Goal: Task Accomplishment & Management: Use online tool/utility

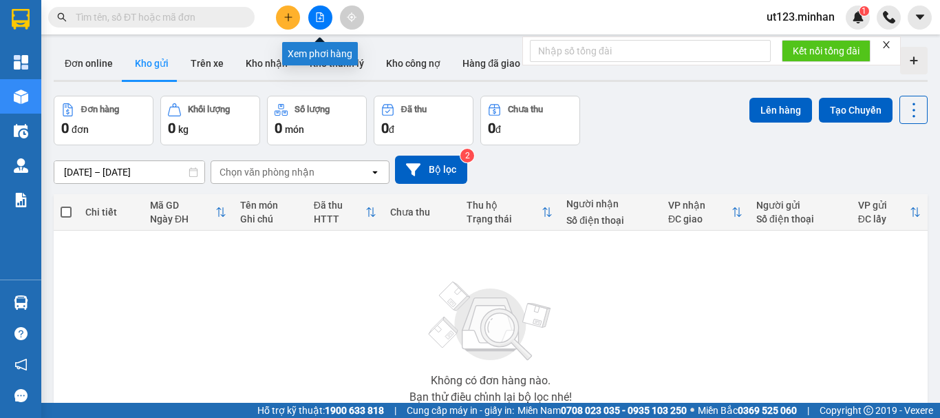
click at [322, 21] on icon "file-add" at bounding box center [321, 17] width 8 height 10
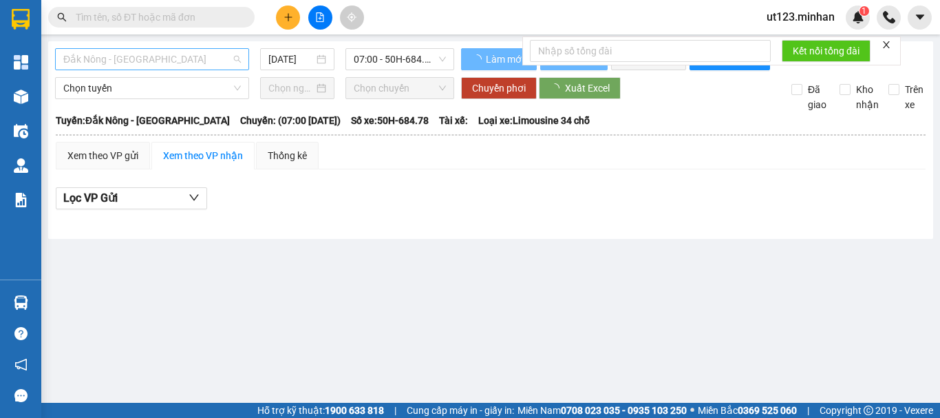
click at [227, 62] on span "Đắk Nông - [GEOGRAPHIC_DATA]" at bounding box center [152, 59] width 178 height 21
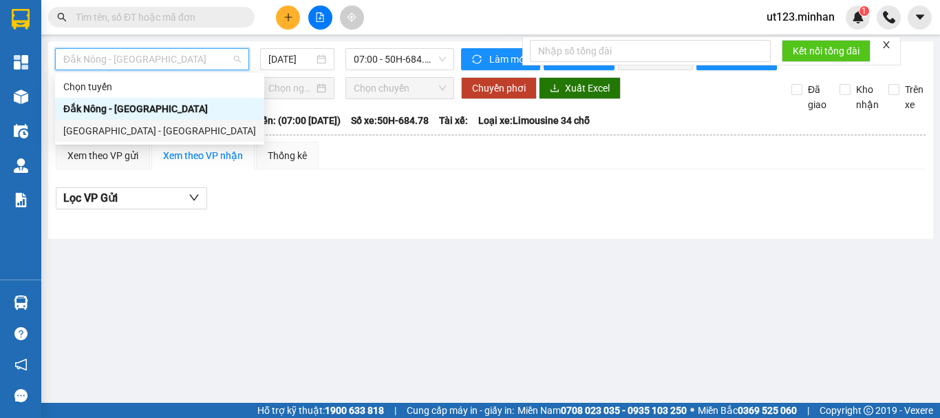
drag, startPoint x: 120, startPoint y: 127, endPoint x: 142, endPoint y: 103, distance: 32.6
click at [118, 127] on div "[GEOGRAPHIC_DATA] - [GEOGRAPHIC_DATA]" at bounding box center [159, 130] width 193 height 15
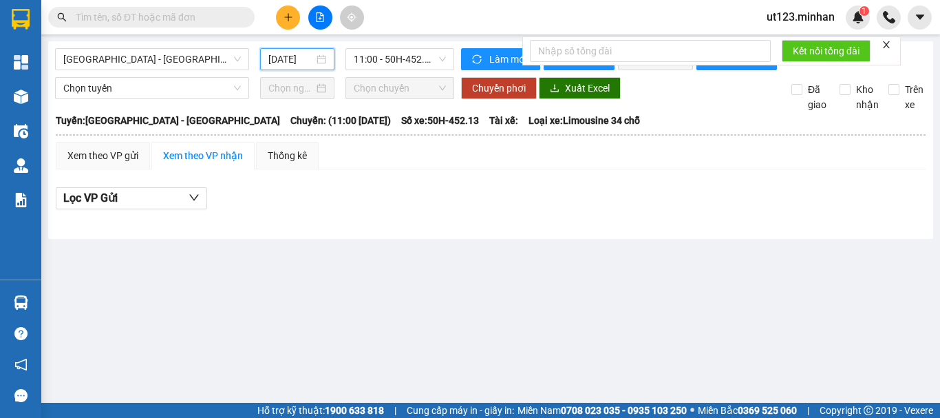
click at [272, 56] on input "[DATE]" at bounding box center [290, 59] width 45 height 15
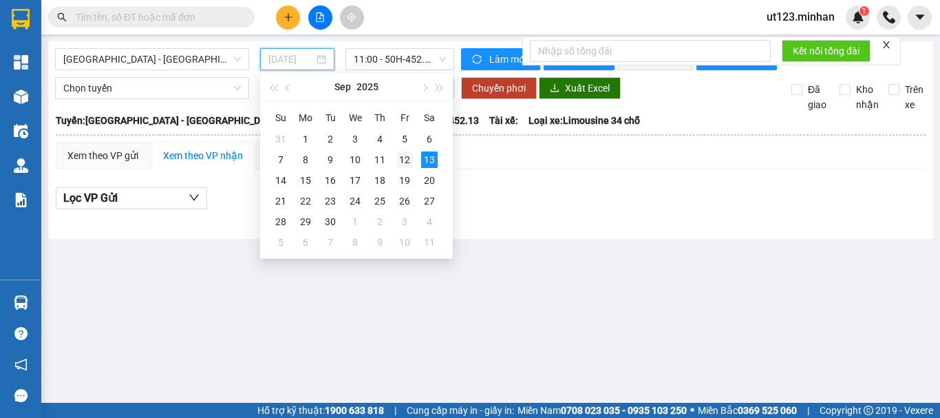
click at [402, 162] on div "12" at bounding box center [405, 159] width 17 height 17
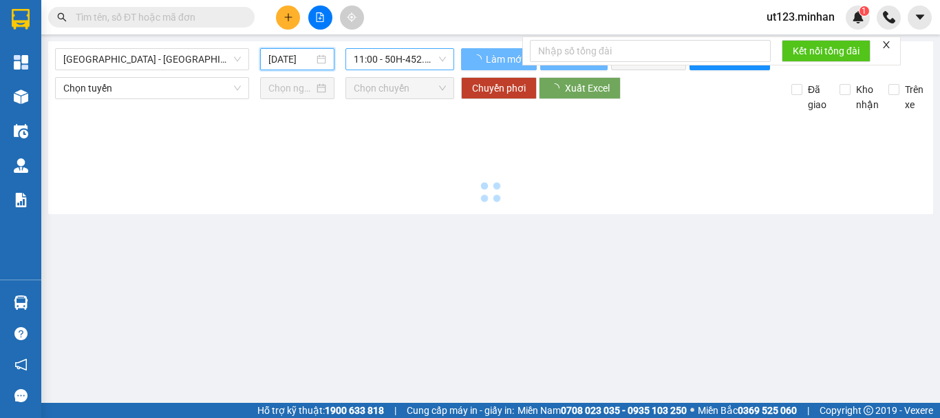
type input "[DATE]"
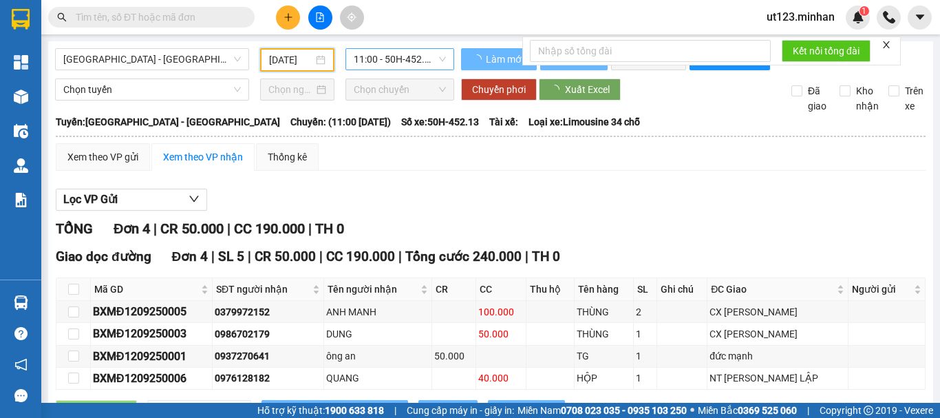
click at [391, 57] on span "11:00 - 50H-452.13" at bounding box center [400, 59] width 92 height 21
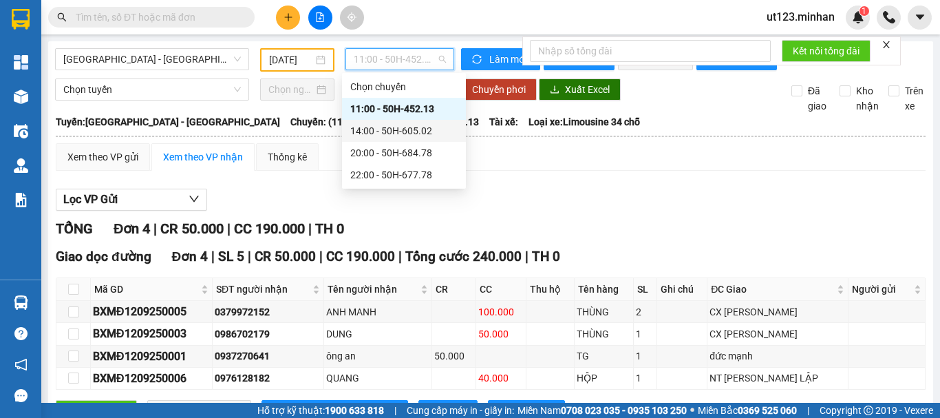
click at [424, 134] on div "14:00 - 50H-605.02" at bounding box center [403, 130] width 107 height 15
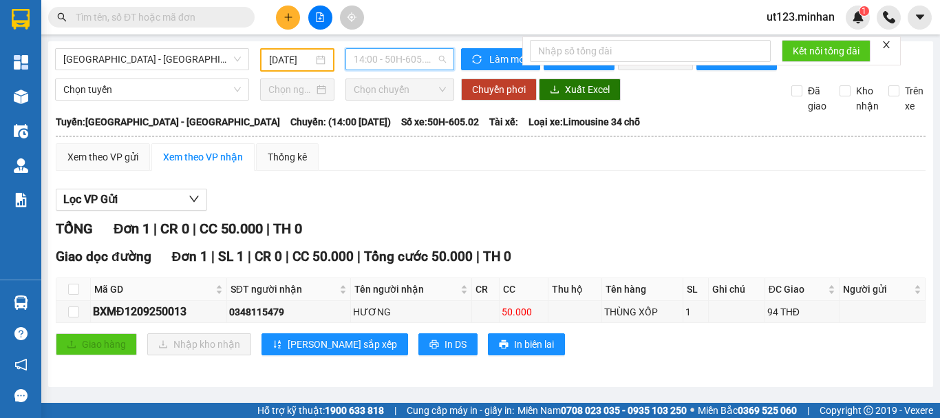
click at [418, 62] on span "14:00 - 50H-605.02" at bounding box center [400, 59] width 92 height 21
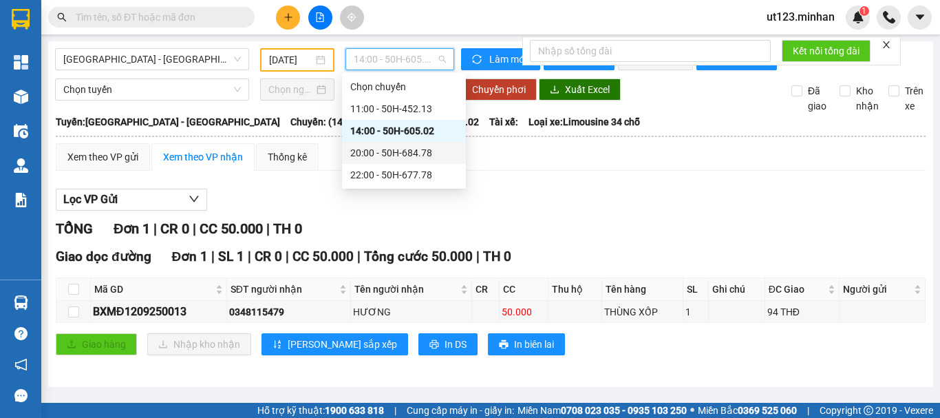
click at [403, 147] on div "20:00 - 50H-684.78" at bounding box center [403, 152] width 107 height 15
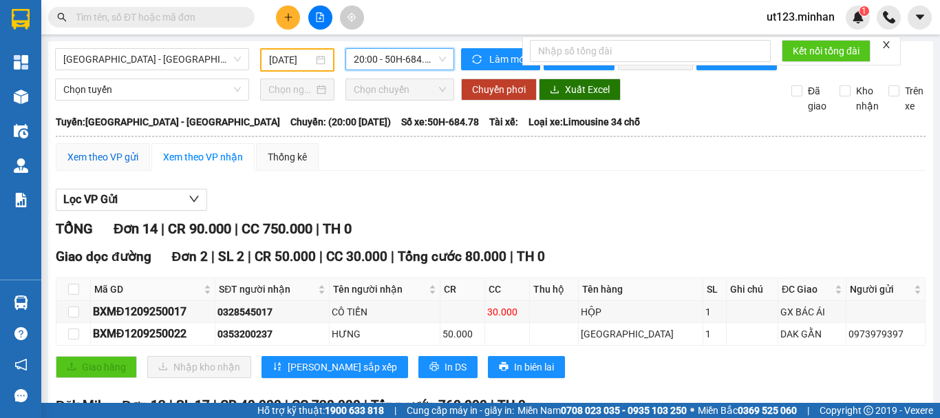
drag, startPoint x: 132, startPoint y: 162, endPoint x: 129, endPoint y: 188, distance: 25.6
click at [129, 164] on div "Xem theo VP gửi" at bounding box center [102, 156] width 71 height 15
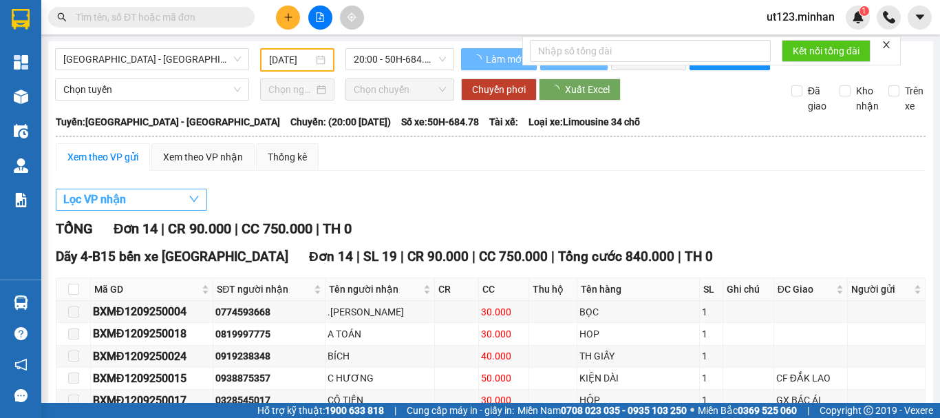
click at [140, 204] on button "Lọc VP nhận" at bounding box center [131, 200] width 151 height 22
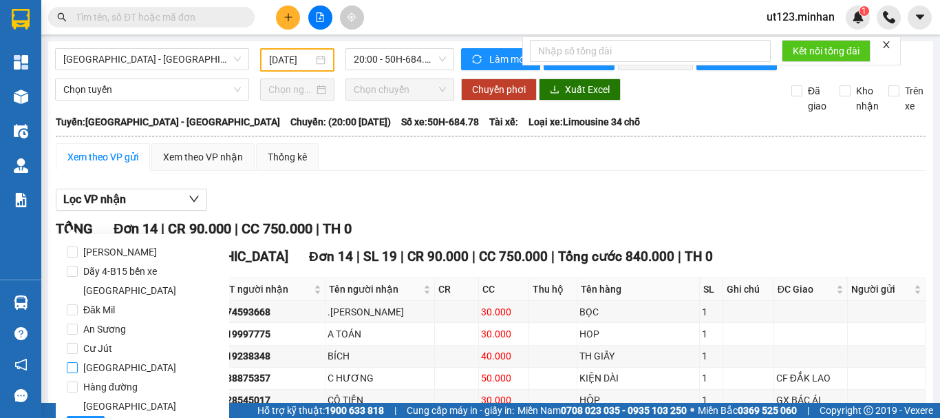
drag, startPoint x: 137, startPoint y: 288, endPoint x: 94, endPoint y: 341, distance: 68.1
click at [129, 300] on label "Đăk Mil" at bounding box center [142, 309] width 151 height 19
click at [78, 304] on input "Đăk Mil" at bounding box center [72, 309] width 11 height 11
checkbox input "true"
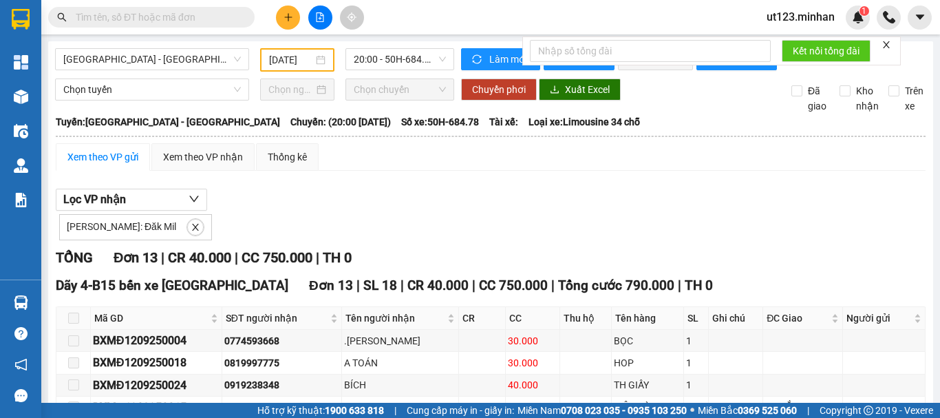
click at [577, 65] on div "Kết nối tổng đài" at bounding box center [712, 50] width 379 height 29
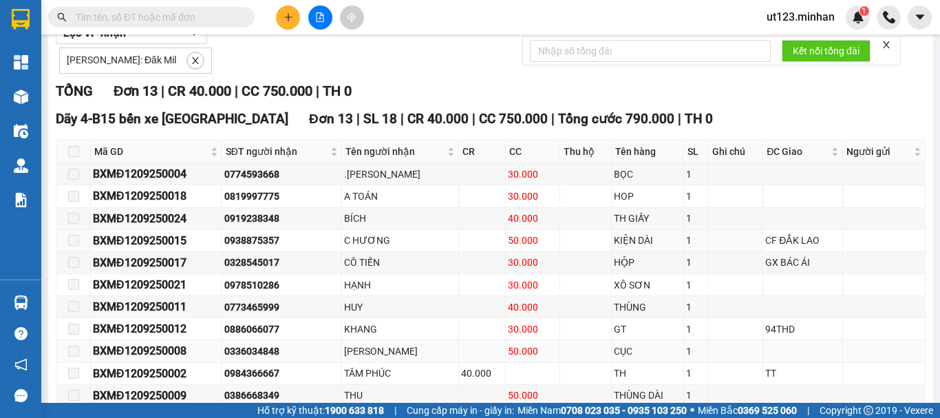
scroll to position [296, 0]
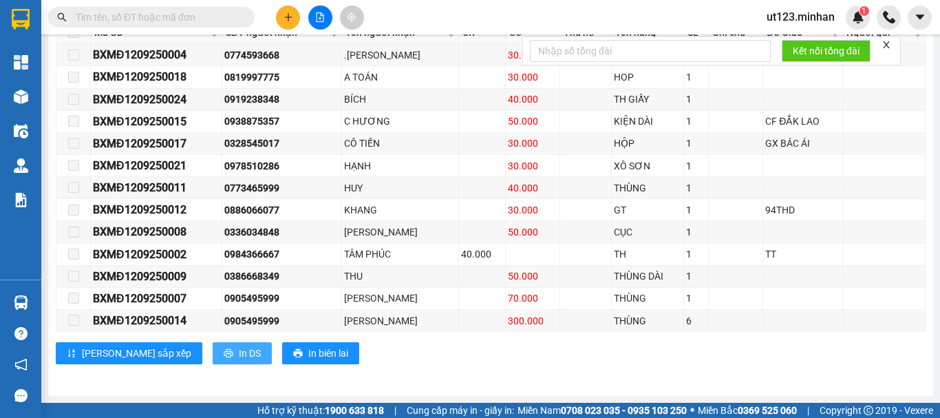
click at [213, 349] on button "In DS" at bounding box center [242, 353] width 59 height 22
click at [239, 352] on span "In DS" at bounding box center [250, 353] width 22 height 15
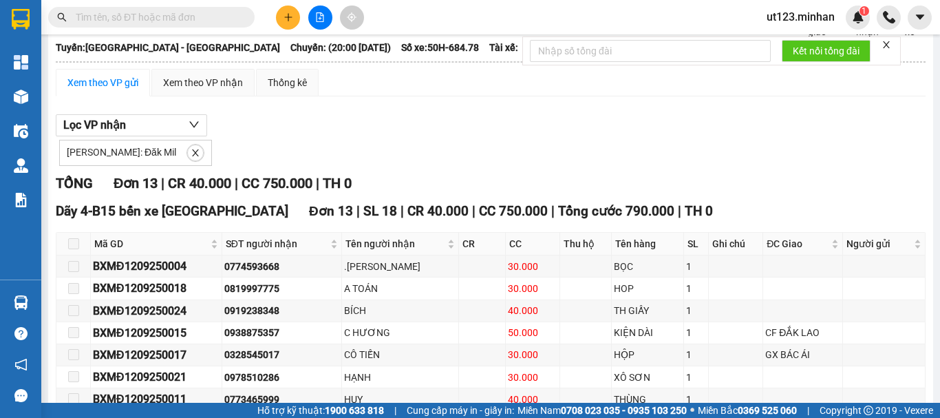
scroll to position [21, 0]
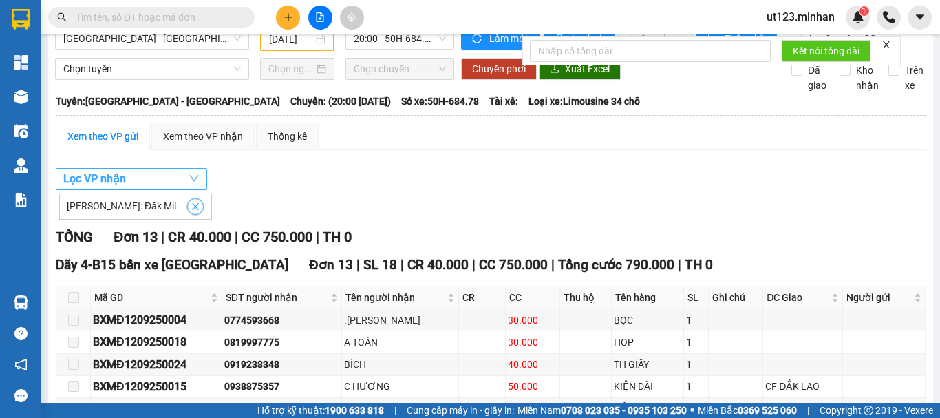
drag, startPoint x: 167, startPoint y: 217, endPoint x: 151, endPoint y: 189, distance: 32.4
click at [188, 211] on span "close" at bounding box center [195, 207] width 15 height 10
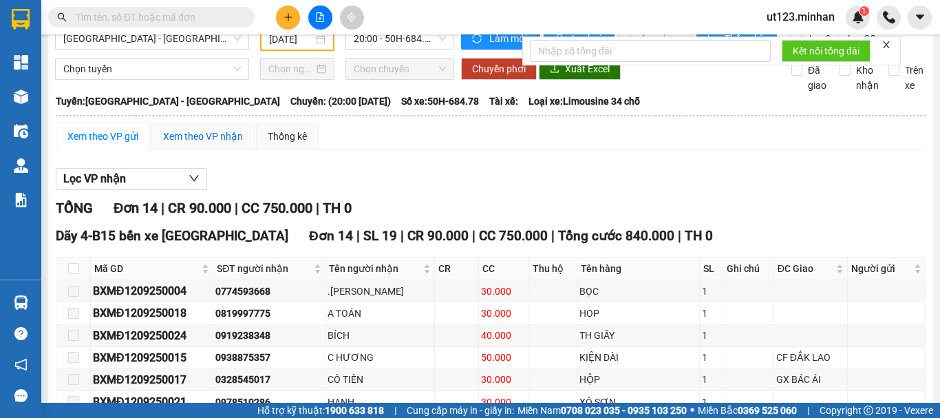
click at [207, 142] on div "Xem theo VP nhận" at bounding box center [203, 136] width 80 height 15
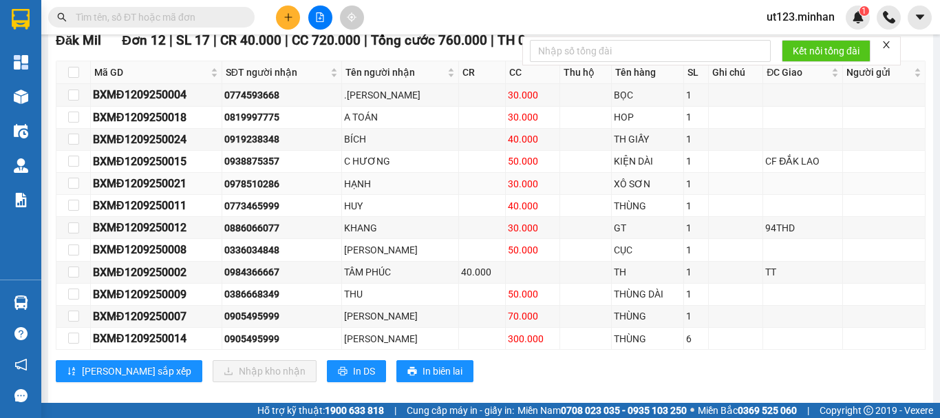
scroll to position [227, 0]
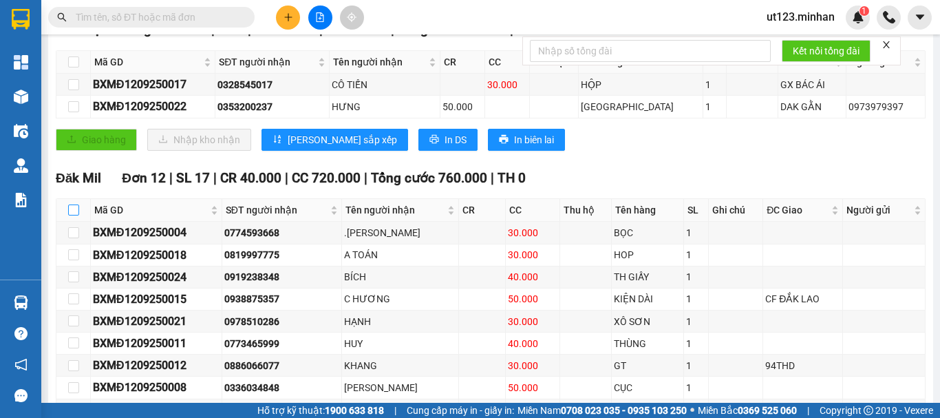
click at [75, 215] on input "checkbox" at bounding box center [73, 209] width 11 height 11
checkbox input "true"
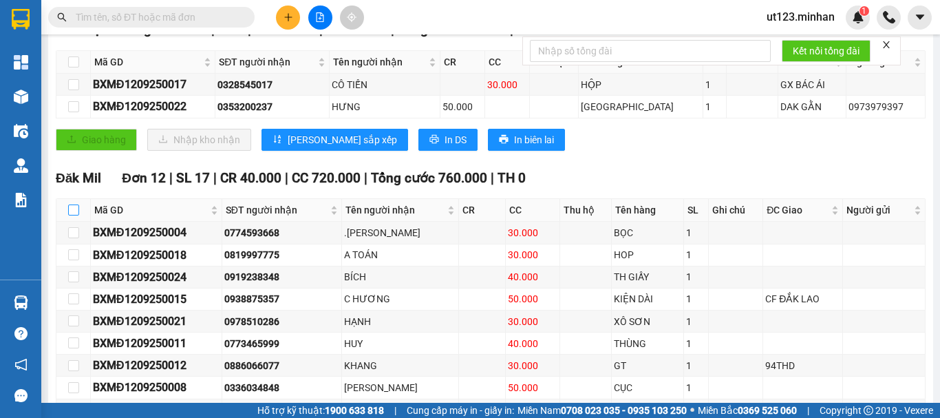
checkbox input "true"
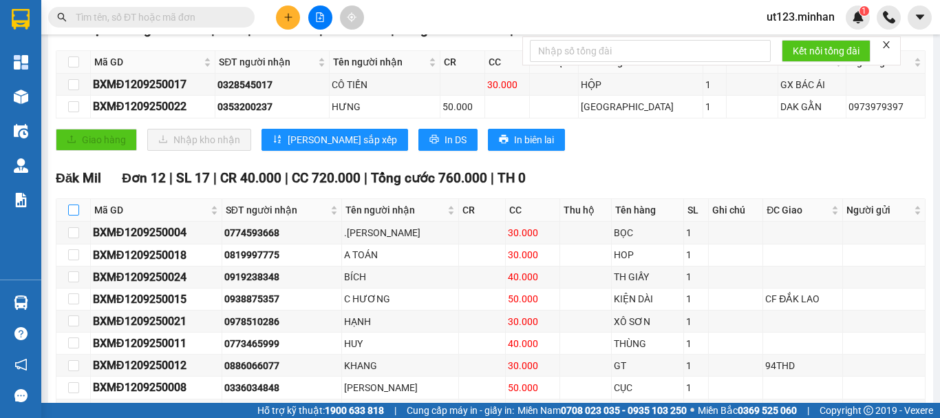
checkbox input "true"
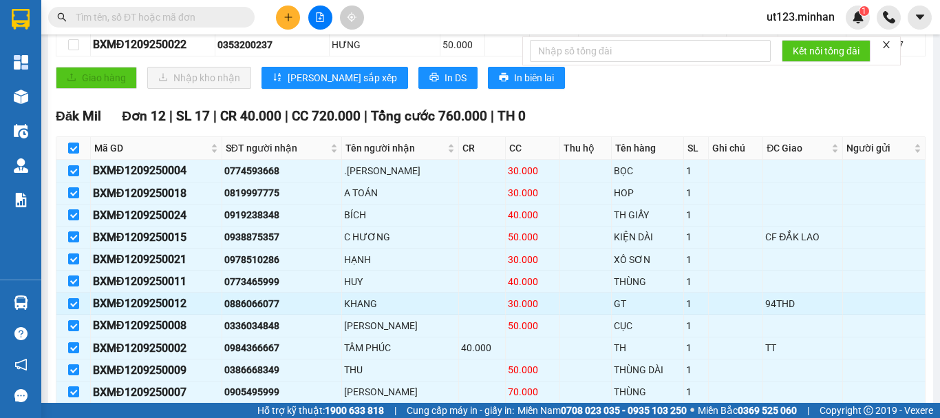
scroll to position [393, 0]
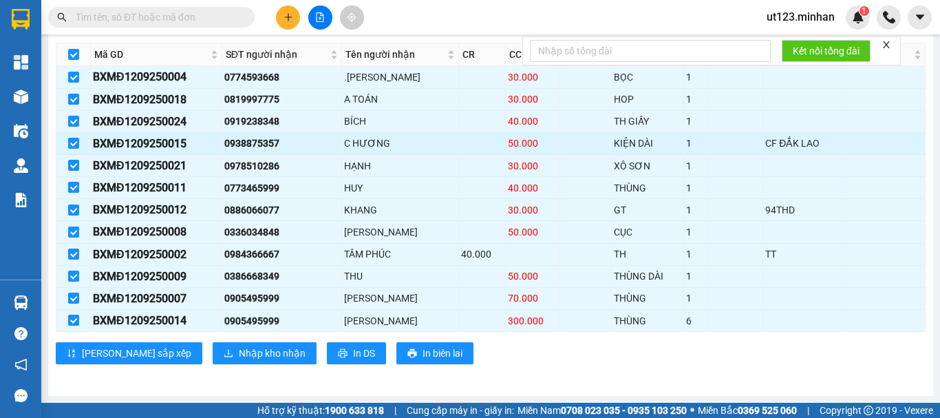
click at [377, 140] on div "C HƯƠNG" at bounding box center [400, 143] width 112 height 15
click at [74, 141] on input "checkbox" at bounding box center [73, 143] width 11 height 11
checkbox input "false"
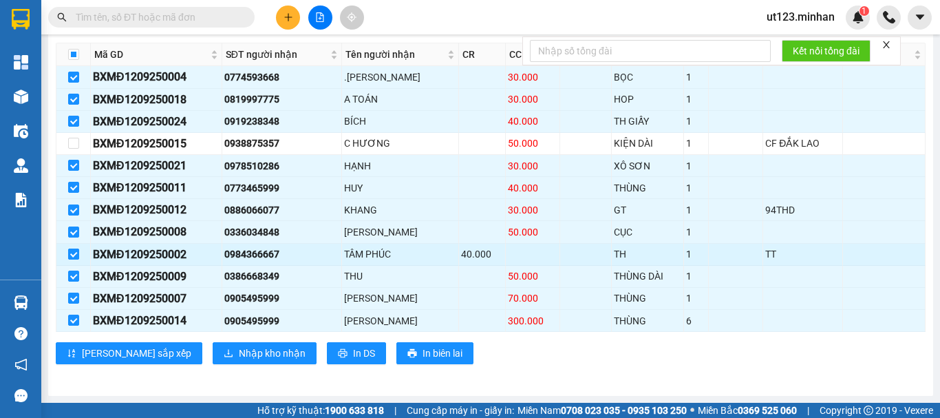
click at [72, 254] on input "checkbox" at bounding box center [73, 254] width 11 height 11
checkbox input "false"
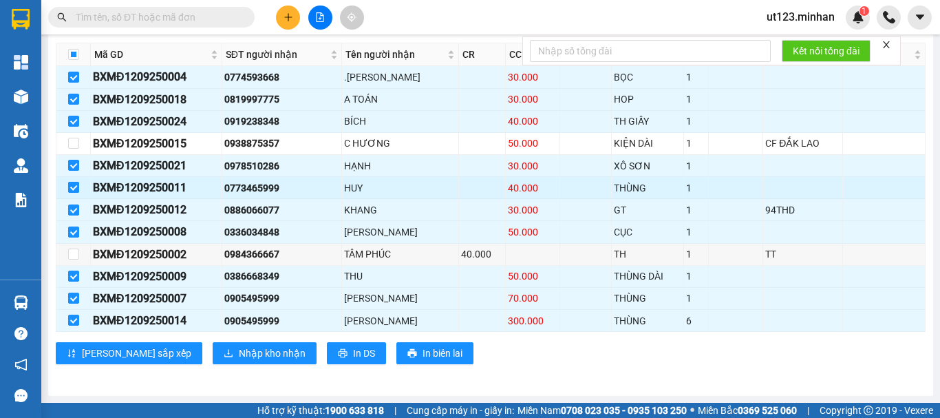
click at [71, 189] on input "checkbox" at bounding box center [73, 187] width 11 height 11
checkbox input "false"
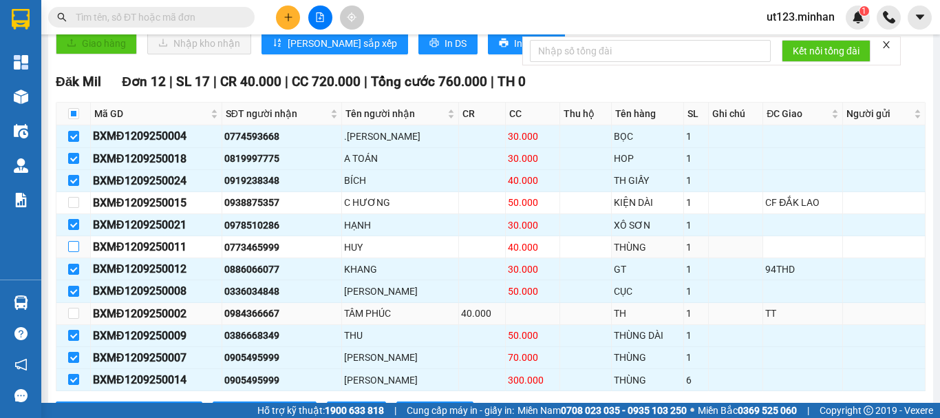
scroll to position [324, 0]
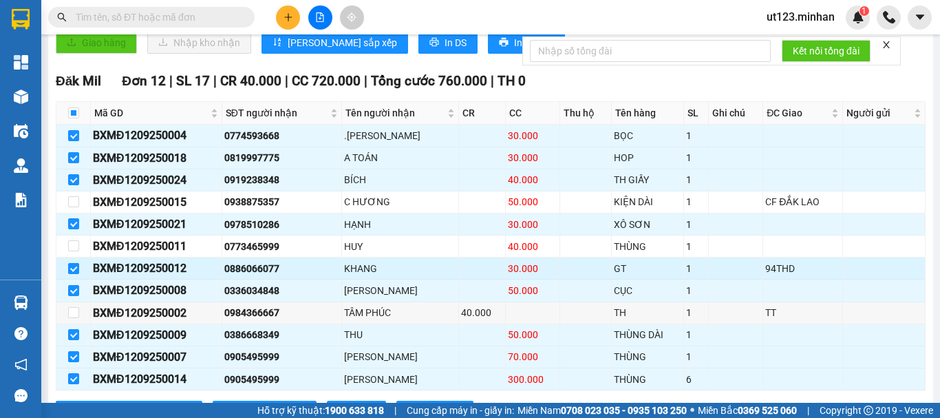
click at [70, 274] on input "checkbox" at bounding box center [73, 268] width 11 height 11
checkbox input "false"
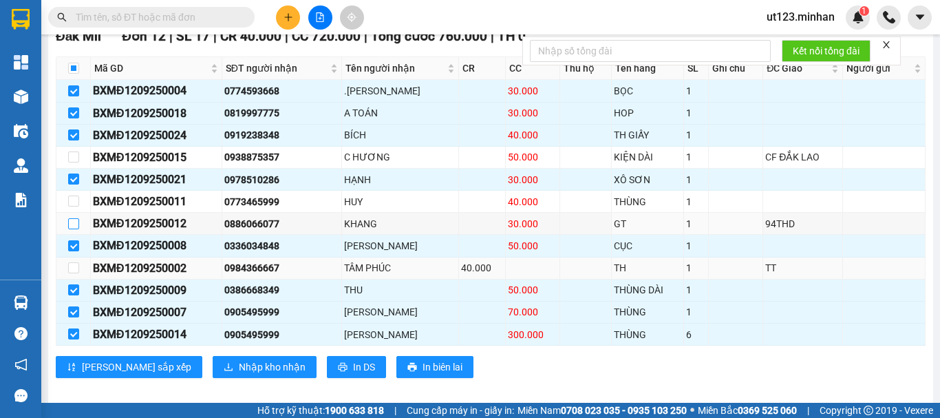
scroll to position [393, 0]
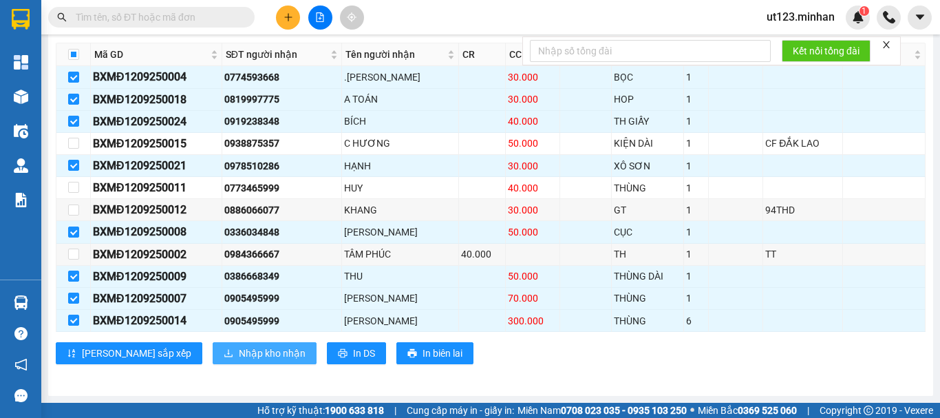
click at [239, 350] on span "Nhập kho nhận" at bounding box center [272, 353] width 67 height 15
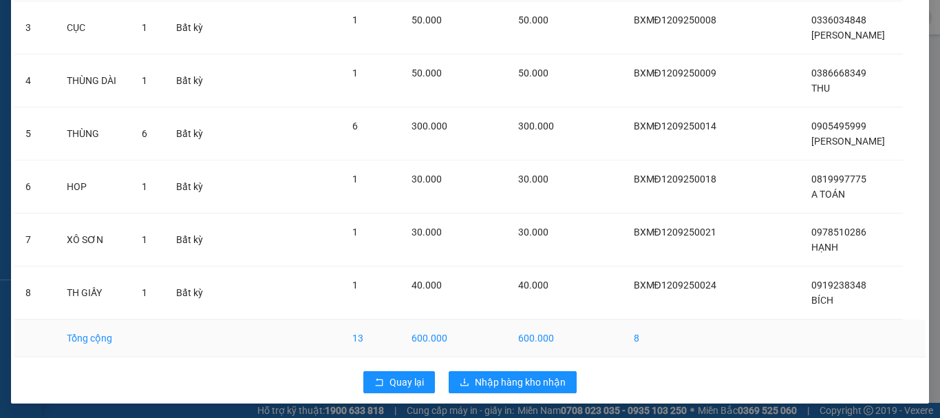
scroll to position [222, 0]
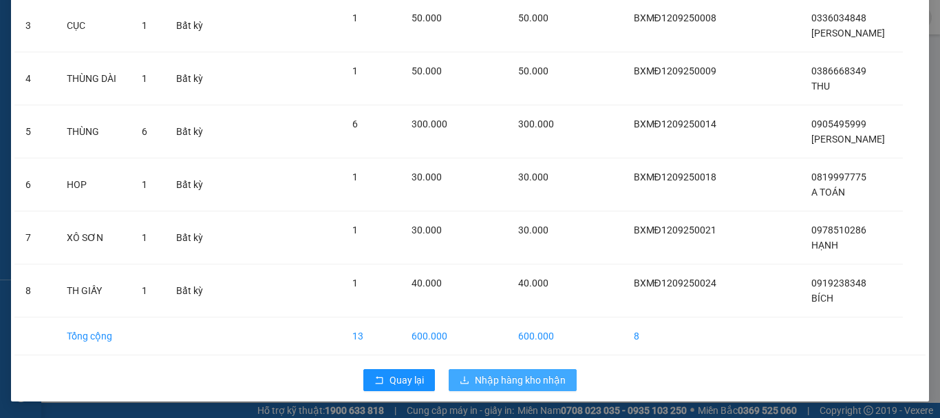
click at [501, 381] on span "Nhập hàng kho nhận" at bounding box center [520, 379] width 91 height 15
